Goal: Transaction & Acquisition: Purchase product/service

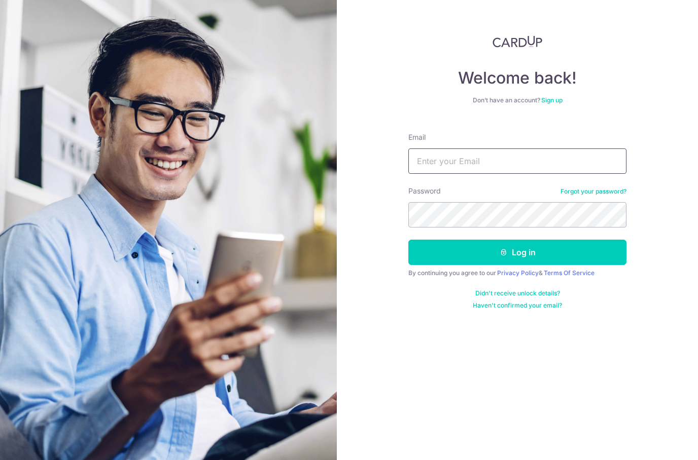
click at [537, 158] on input "Email" at bounding box center [517, 161] width 218 height 25
type input "Yingjie@gmail.com"
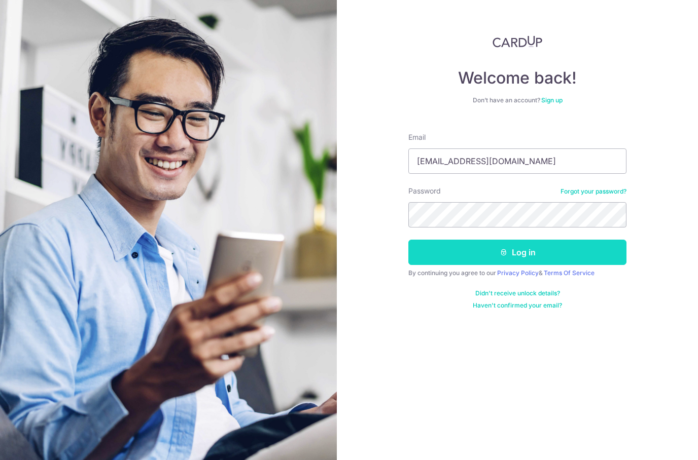
click at [551, 244] on button "Log in" at bounding box center [517, 252] width 218 height 25
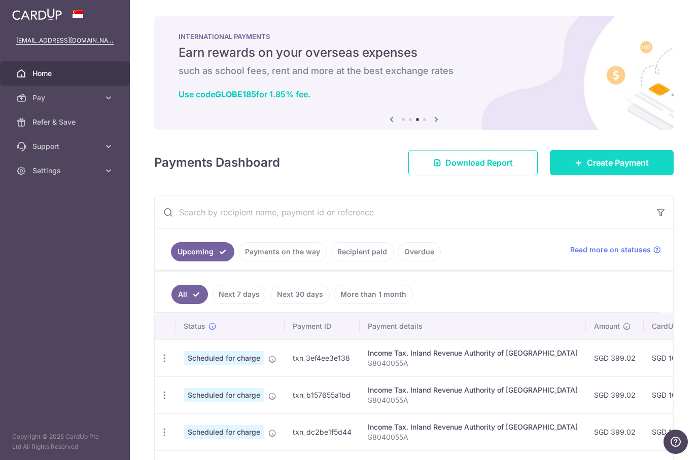
click at [625, 168] on span "Create Payment" at bounding box center [618, 163] width 62 height 12
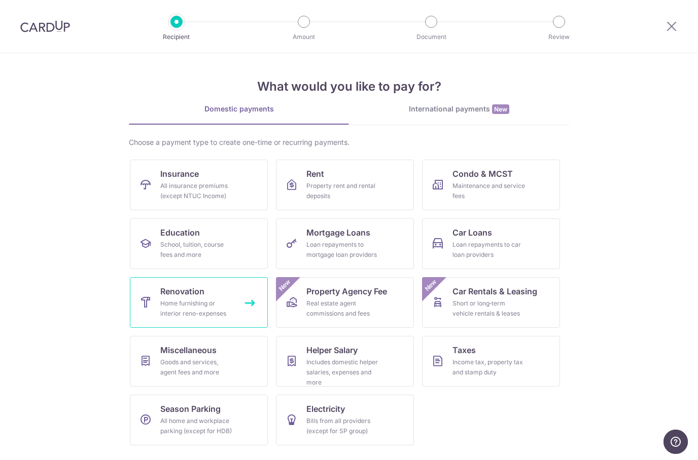
click at [238, 301] on link "Renovation Home furnishing or interior reno-expenses" at bounding box center [199, 302] width 138 height 51
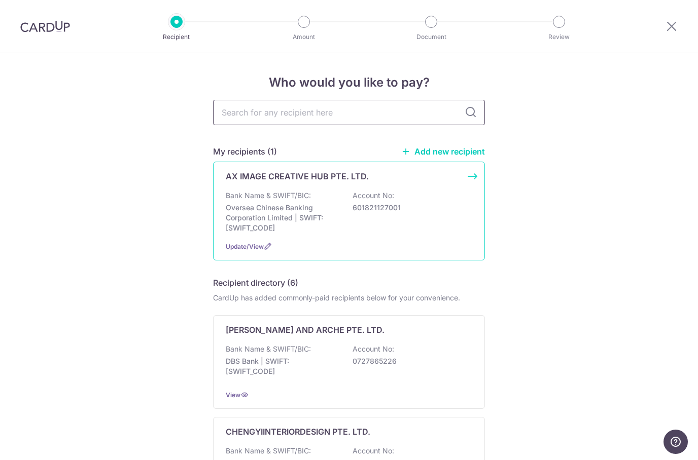
click at [443, 190] on div "AX IMAGE CREATIVE HUB PTE. LTD. Bank Name & SWIFT/BIC: Oversea Chinese Banking …" at bounding box center [349, 211] width 272 height 99
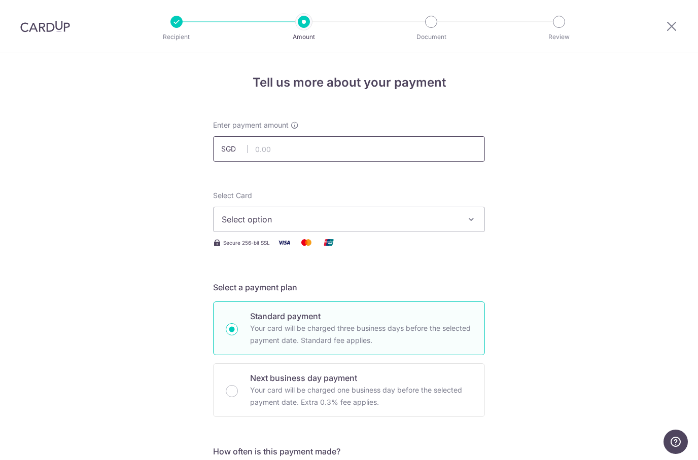
click at [393, 148] on input "text" at bounding box center [349, 148] width 272 height 25
click at [450, 212] on button "Select option" at bounding box center [349, 219] width 272 height 25
type input "10,000.00"
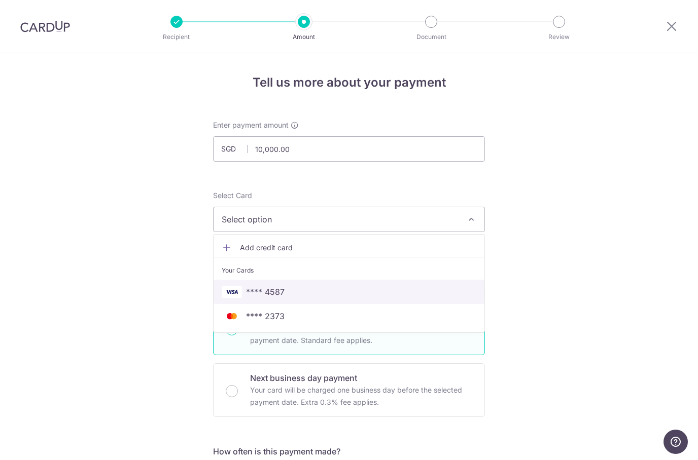
click at [285, 287] on span "**** 4587" at bounding box center [349, 292] width 254 height 12
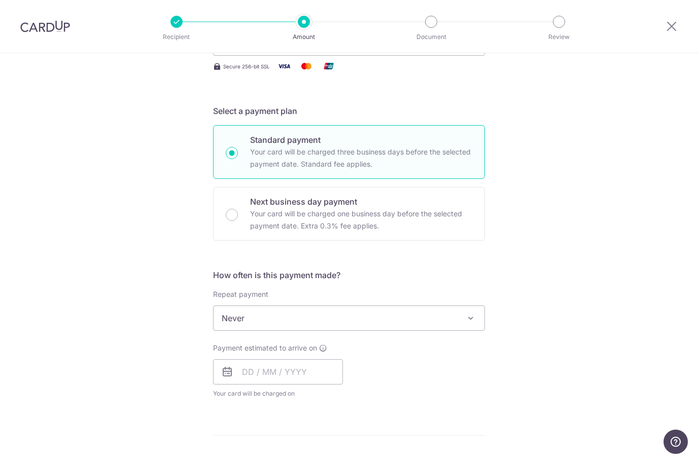
scroll to position [183, 0]
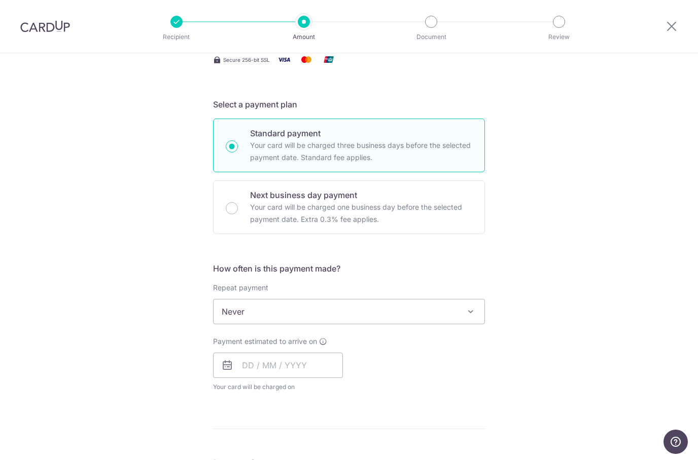
click at [471, 311] on span at bounding box center [470, 312] width 12 height 12
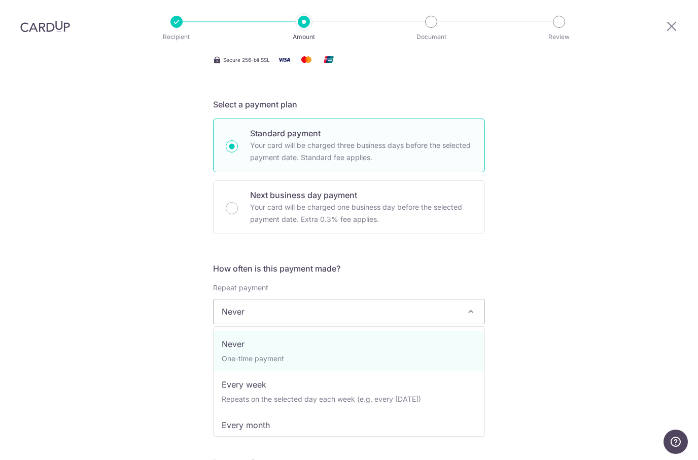
click at [511, 257] on div "Tell us more about your payment Enter payment amount SGD 10,000.00 10000.00 Sel…" at bounding box center [349, 362] width 698 height 985
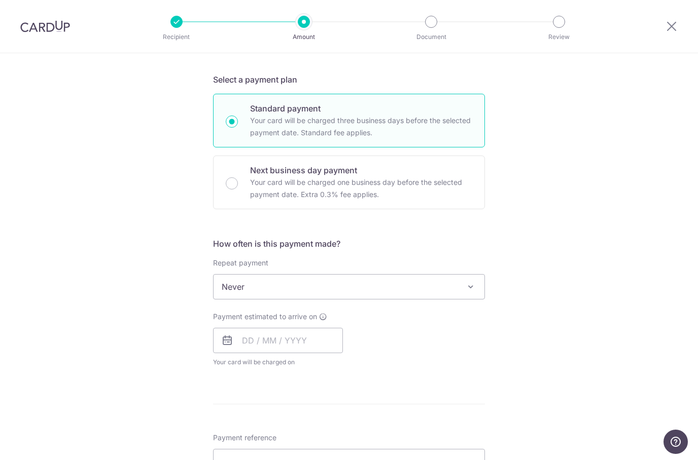
scroll to position [259, 0]
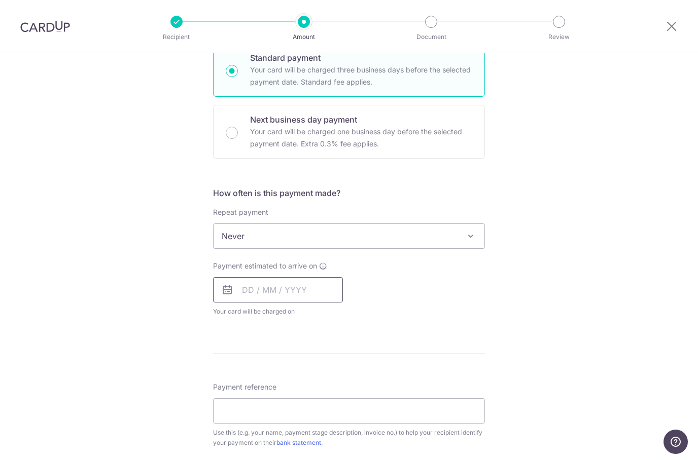
click at [250, 297] on input "text" at bounding box center [278, 289] width 130 height 25
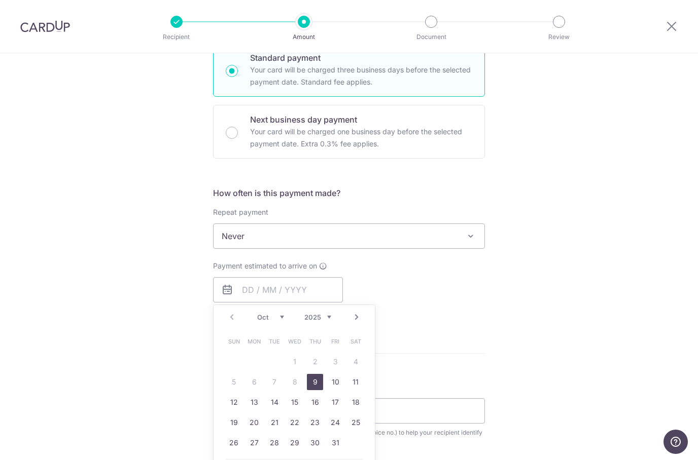
click at [315, 378] on link "9" at bounding box center [315, 382] width 16 height 16
type input "09/10/2025"
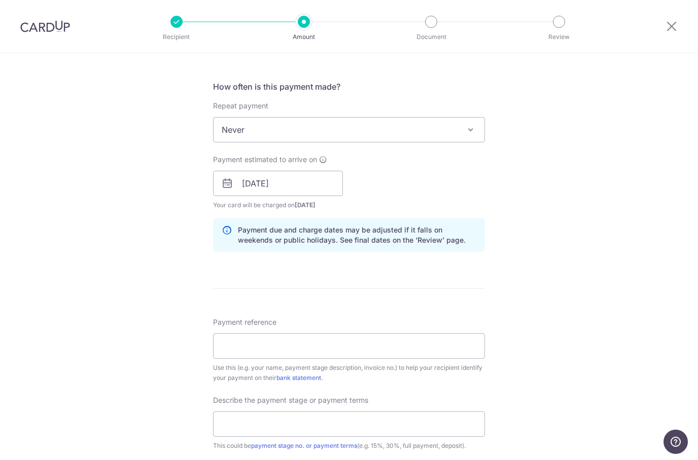
scroll to position [382, 0]
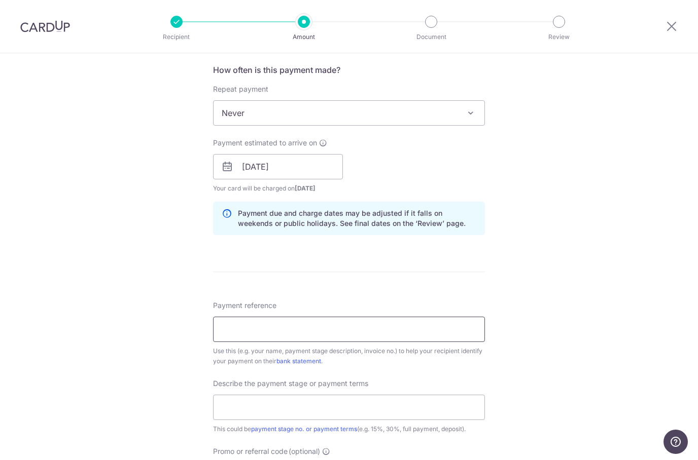
click at [354, 326] on input "Payment reference" at bounding box center [349, 329] width 272 height 25
click at [393, 330] on input "Payment reference" at bounding box center [349, 329] width 272 height 25
paste input "AXH-2506-006-MT"
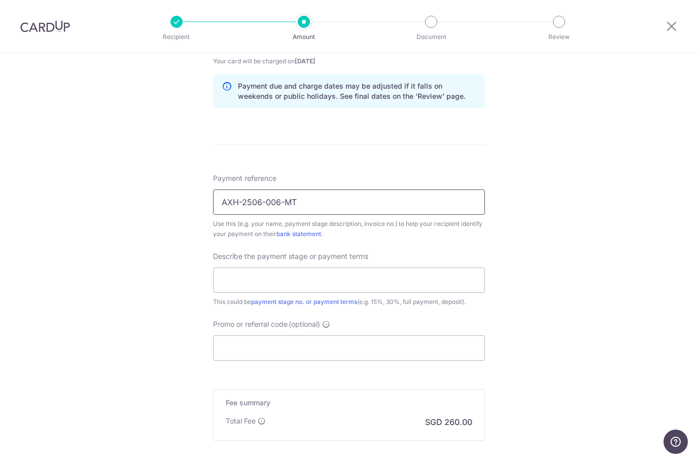
scroll to position [510, 0]
type input "AXH-2506-006-MT"
click at [450, 280] on input "text" at bounding box center [349, 279] width 272 height 25
type input "$"
type input "4th Payment"
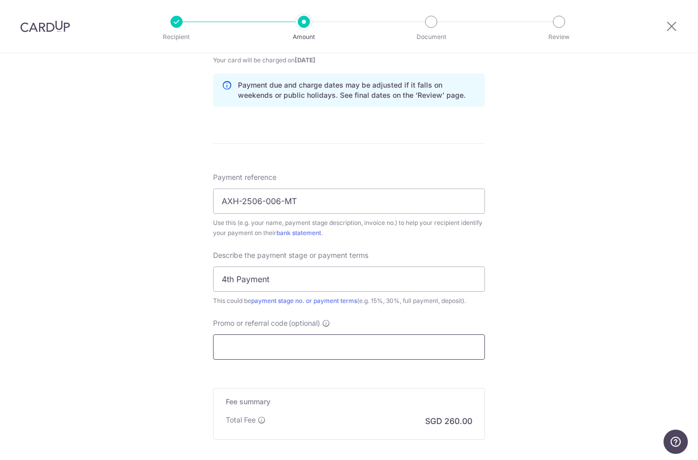
click at [243, 349] on input "Promo or referral code (optional)" at bounding box center [349, 347] width 272 height 25
click at [354, 347] on input "Promo or referral code (optional)" at bounding box center [349, 347] width 272 height 25
paste input "RENO25ONE"
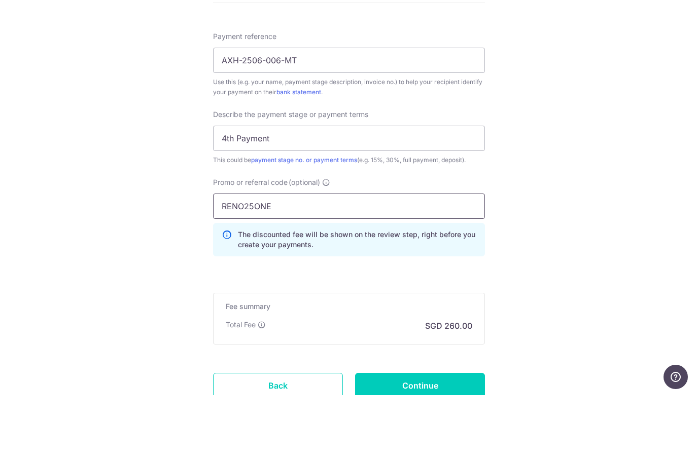
scroll to position [593, 0]
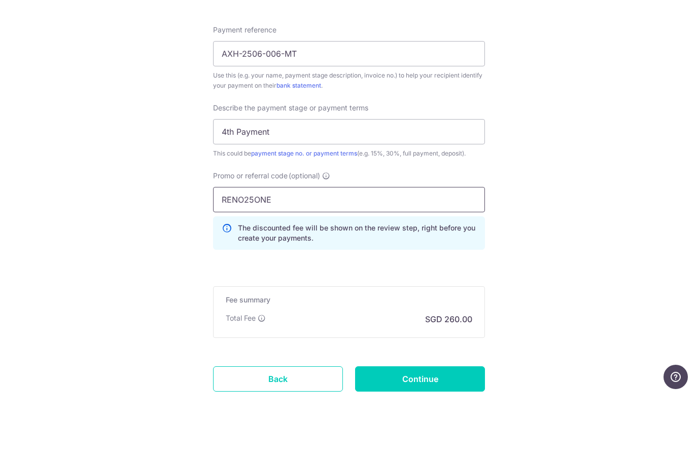
type input "RENO25ONE"
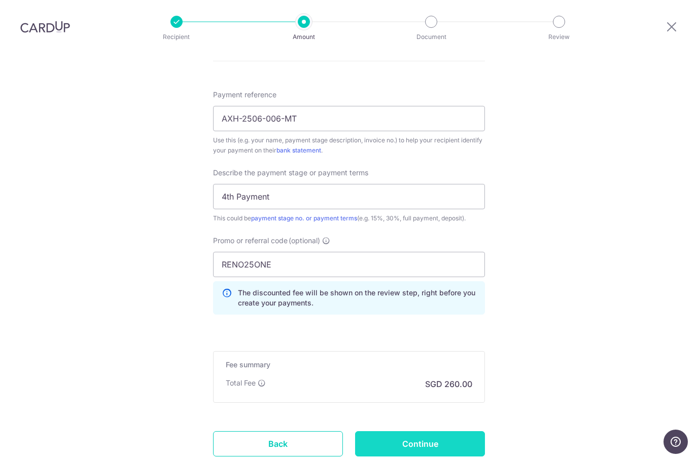
click at [454, 431] on input "Continue" at bounding box center [420, 443] width 130 height 25
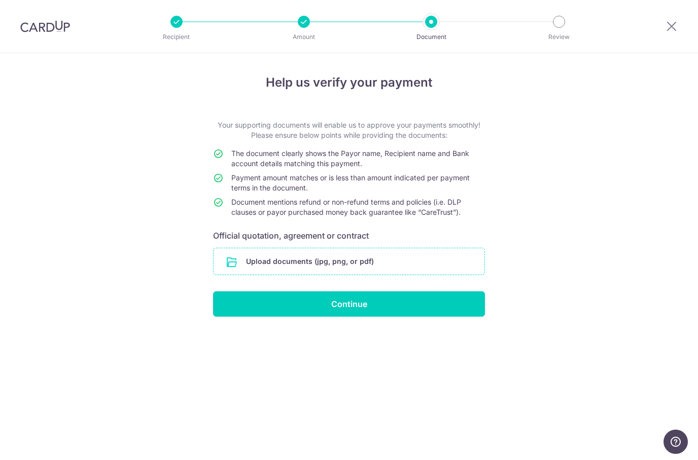
click at [388, 261] on input "file" at bounding box center [348, 261] width 271 height 26
click at [394, 262] on input "file" at bounding box center [348, 261] width 271 height 26
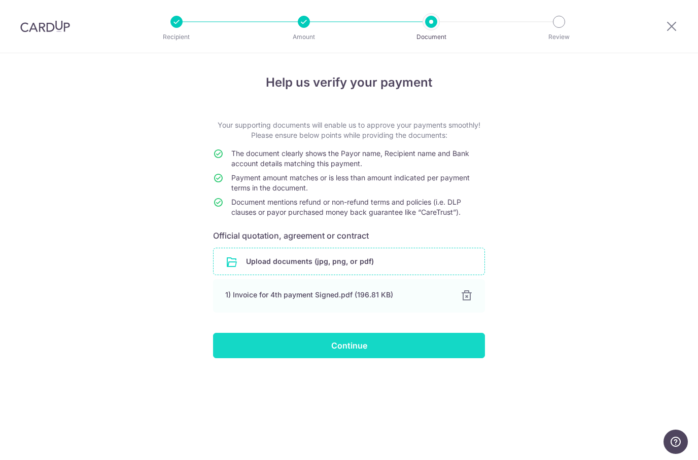
click at [457, 347] on input "Continue" at bounding box center [349, 345] width 272 height 25
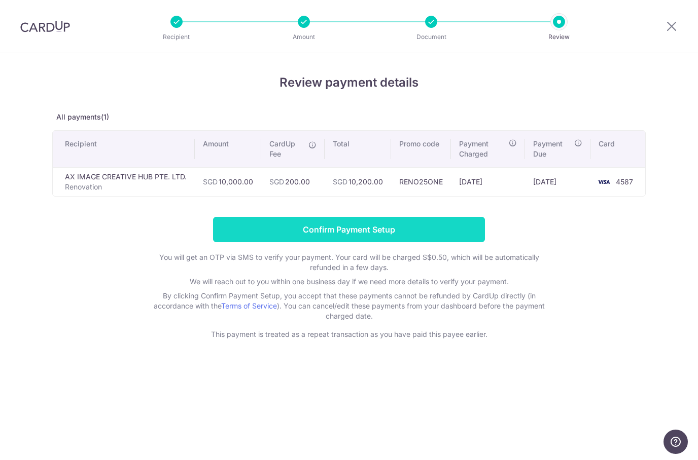
click at [416, 230] on input "Confirm Payment Setup" at bounding box center [349, 229] width 272 height 25
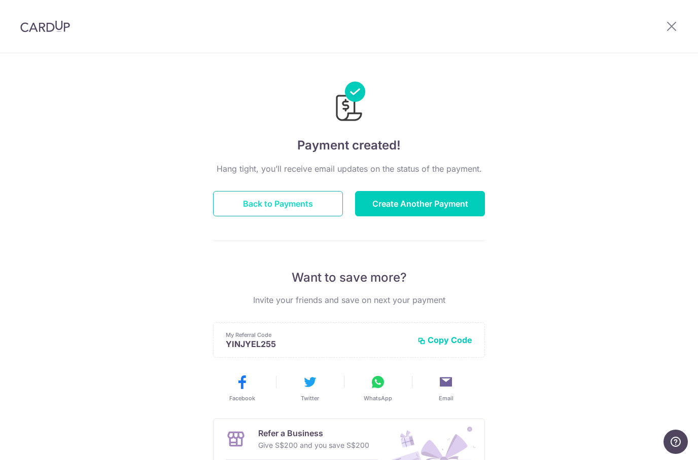
click at [319, 206] on button "Back to Payments" at bounding box center [278, 203] width 130 height 25
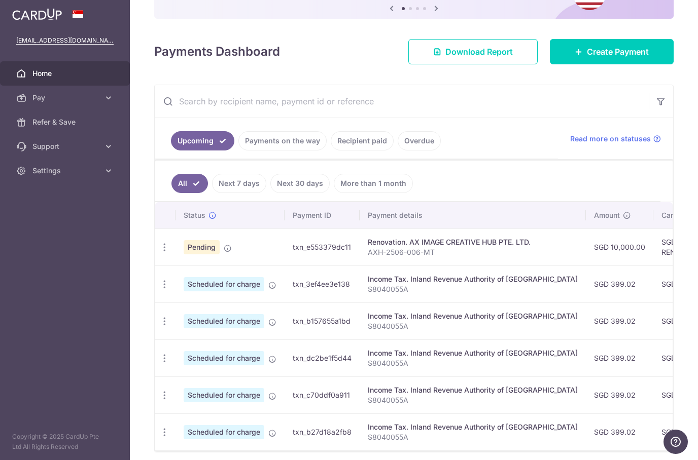
scroll to position [111, 0]
click at [307, 144] on link "Payments on the way" at bounding box center [282, 141] width 88 height 19
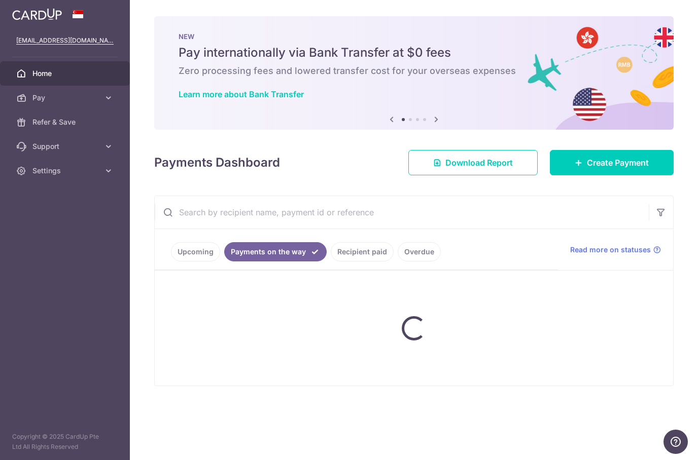
scroll to position [0, 0]
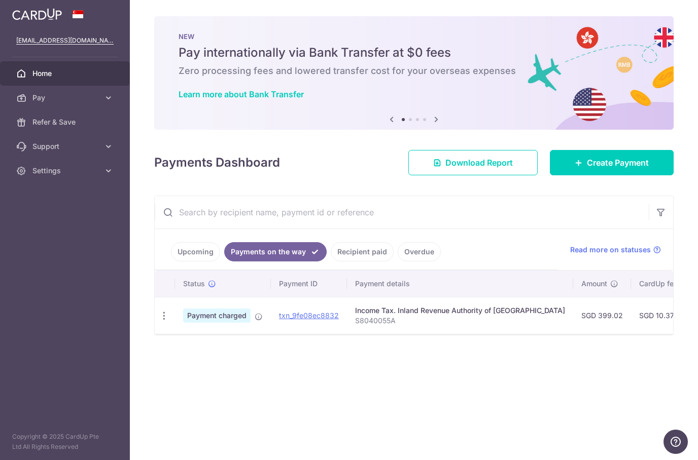
click at [374, 260] on link "Recipient paid" at bounding box center [362, 251] width 63 height 19
